Goal: Navigation & Orientation: Find specific page/section

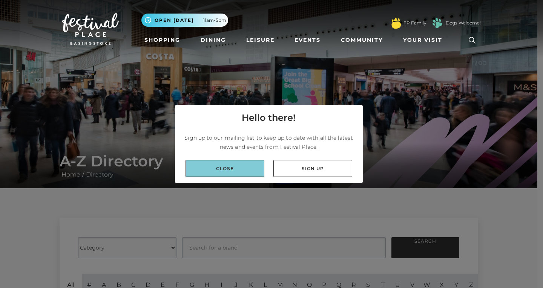
click at [230, 165] on link "Close" at bounding box center [224, 168] width 79 height 17
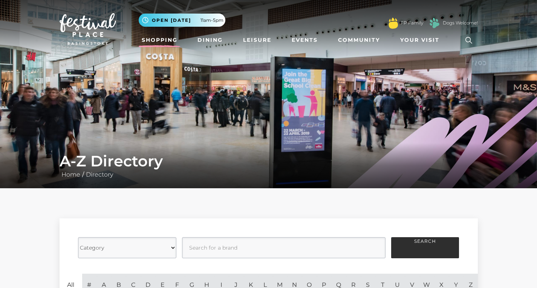
click at [161, 42] on link "Shopping" at bounding box center [160, 40] width 42 height 14
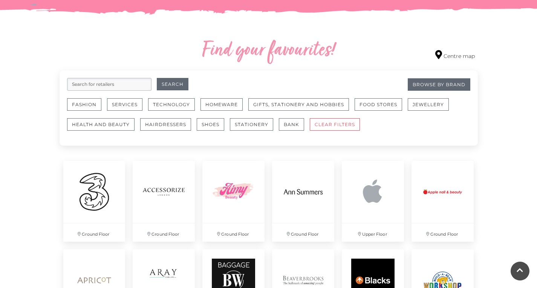
scroll to position [413, 0]
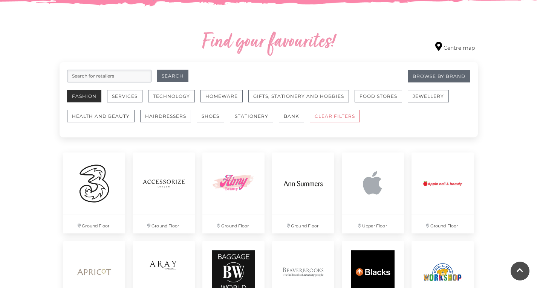
click at [85, 97] on button "Fashion" at bounding box center [84, 96] width 34 height 12
